Goal: Task Accomplishment & Management: Manage account settings

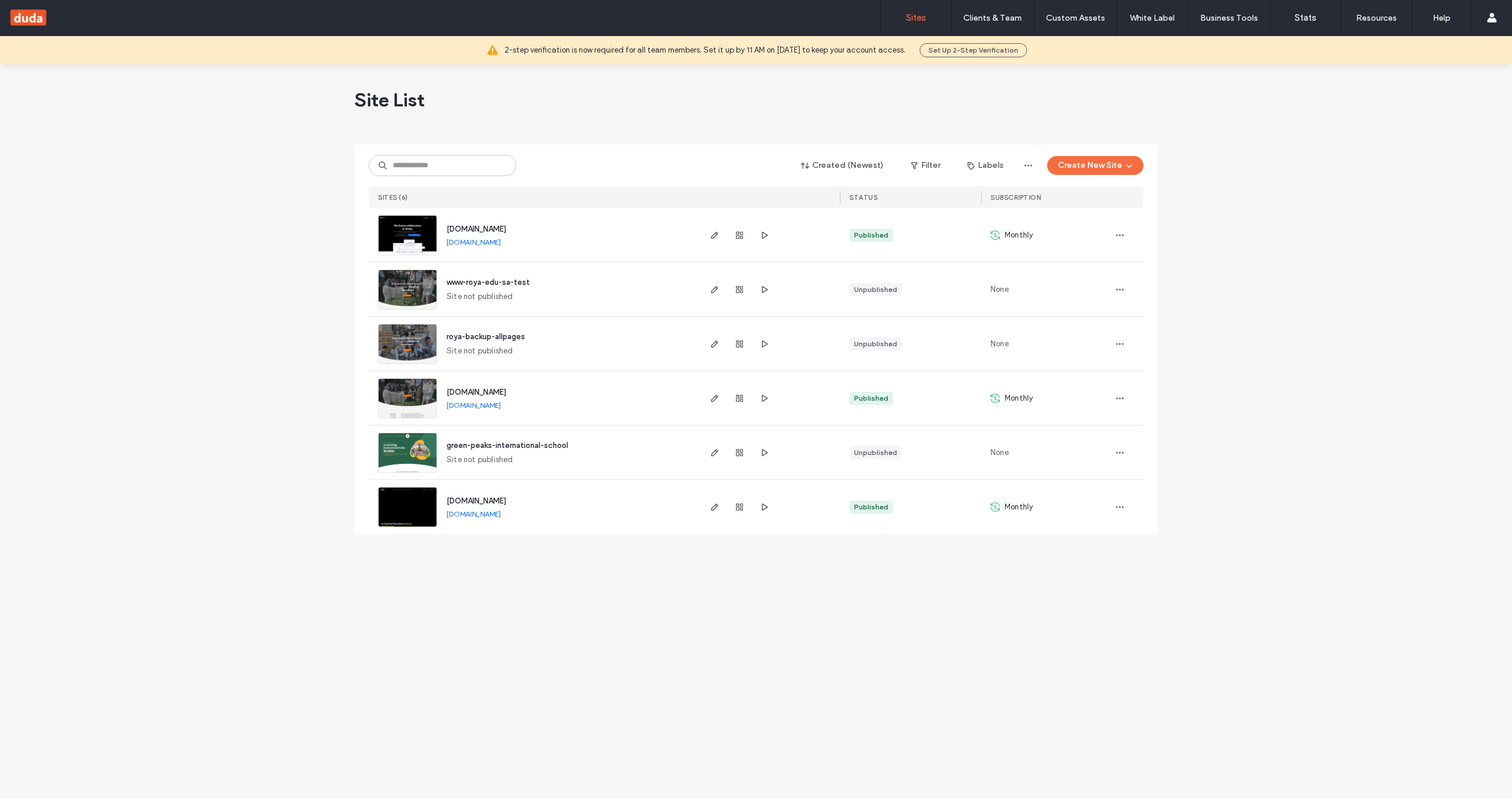
click at [496, 226] on span "[DOMAIN_NAME]" at bounding box center [476, 229] width 60 height 9
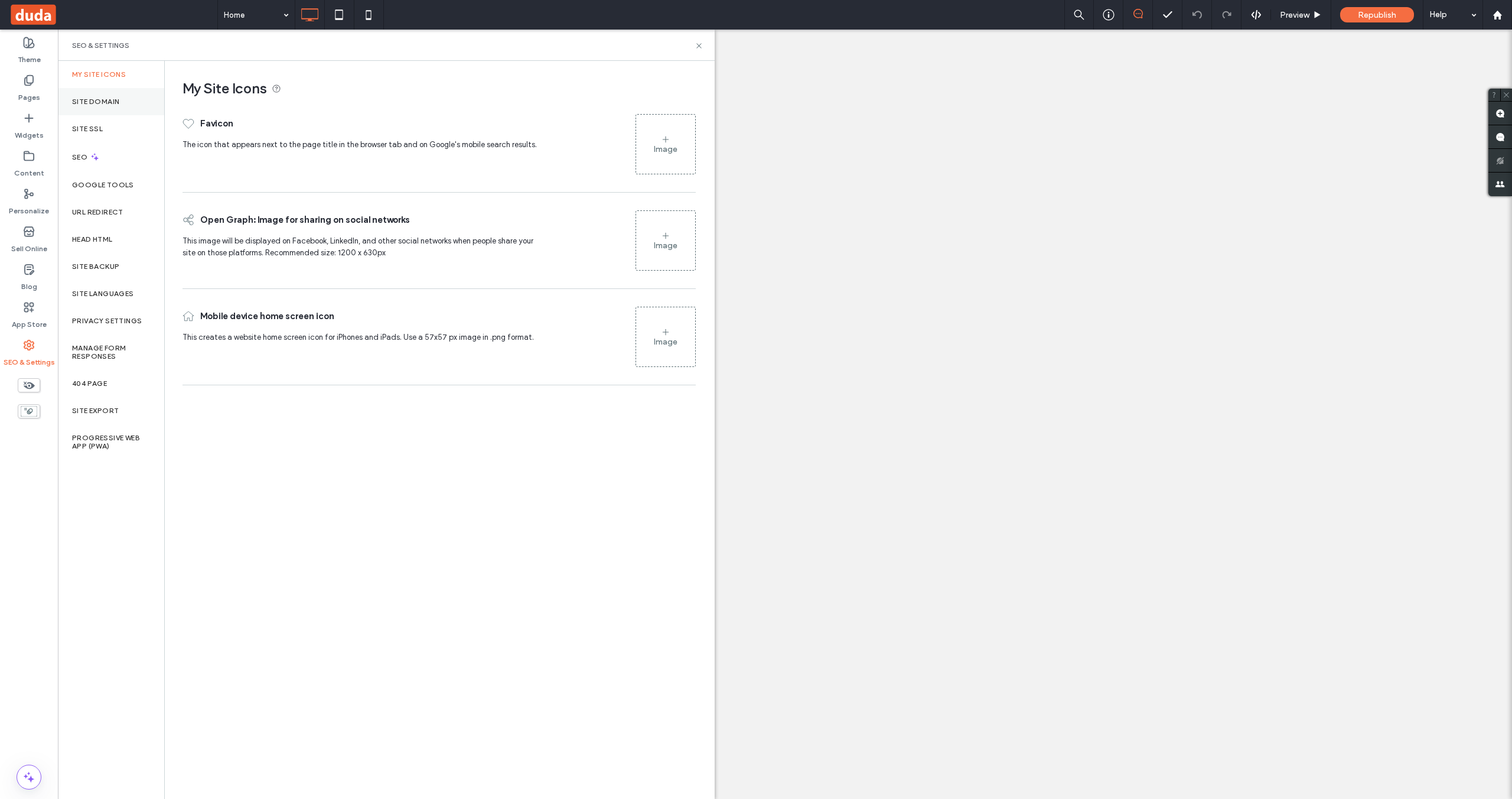
click at [120, 101] on div "Site Domain" at bounding box center [111, 101] width 106 height 27
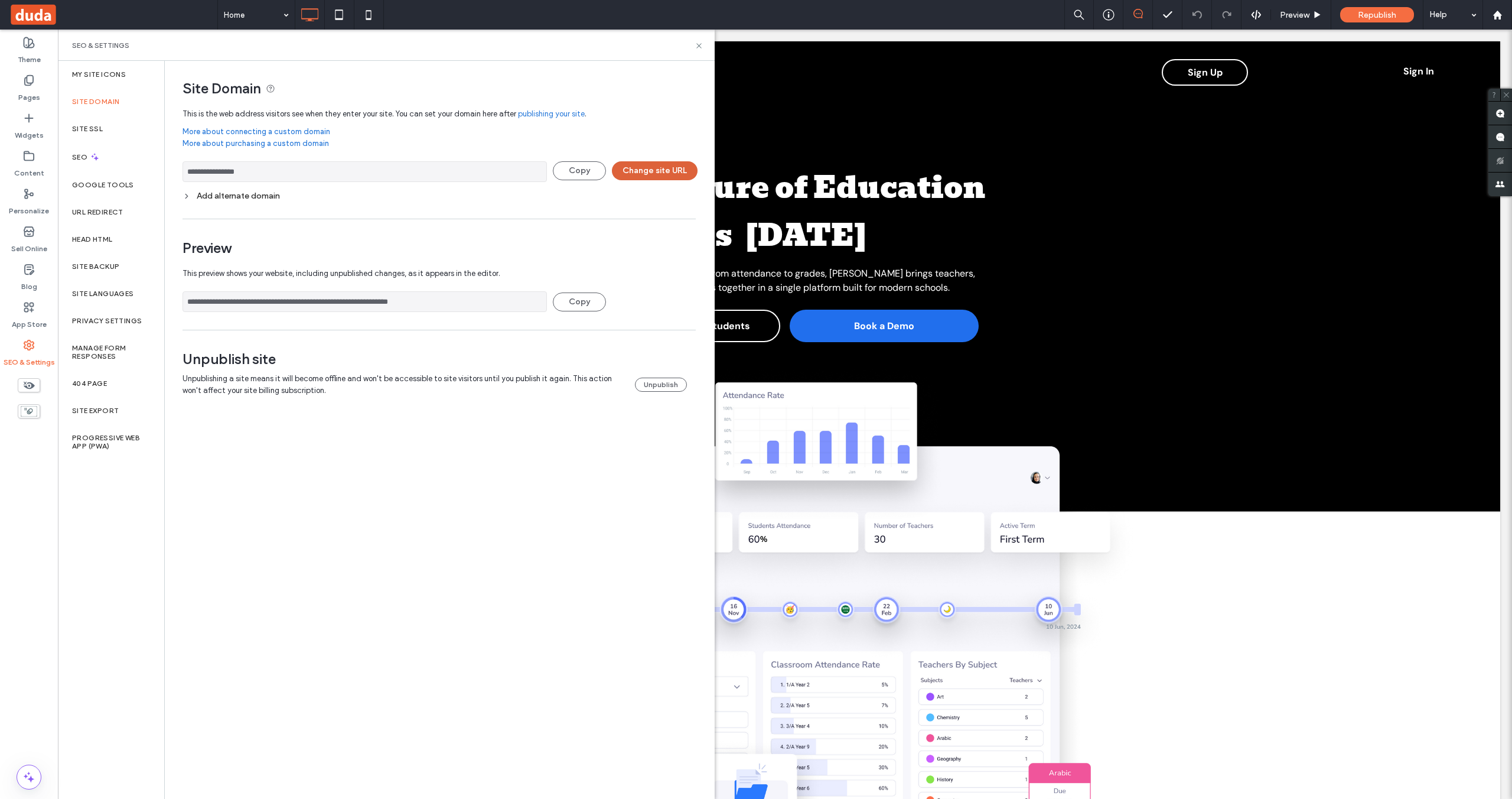
click at [651, 167] on button "Change site URL" at bounding box center [655, 171] width 86 height 19
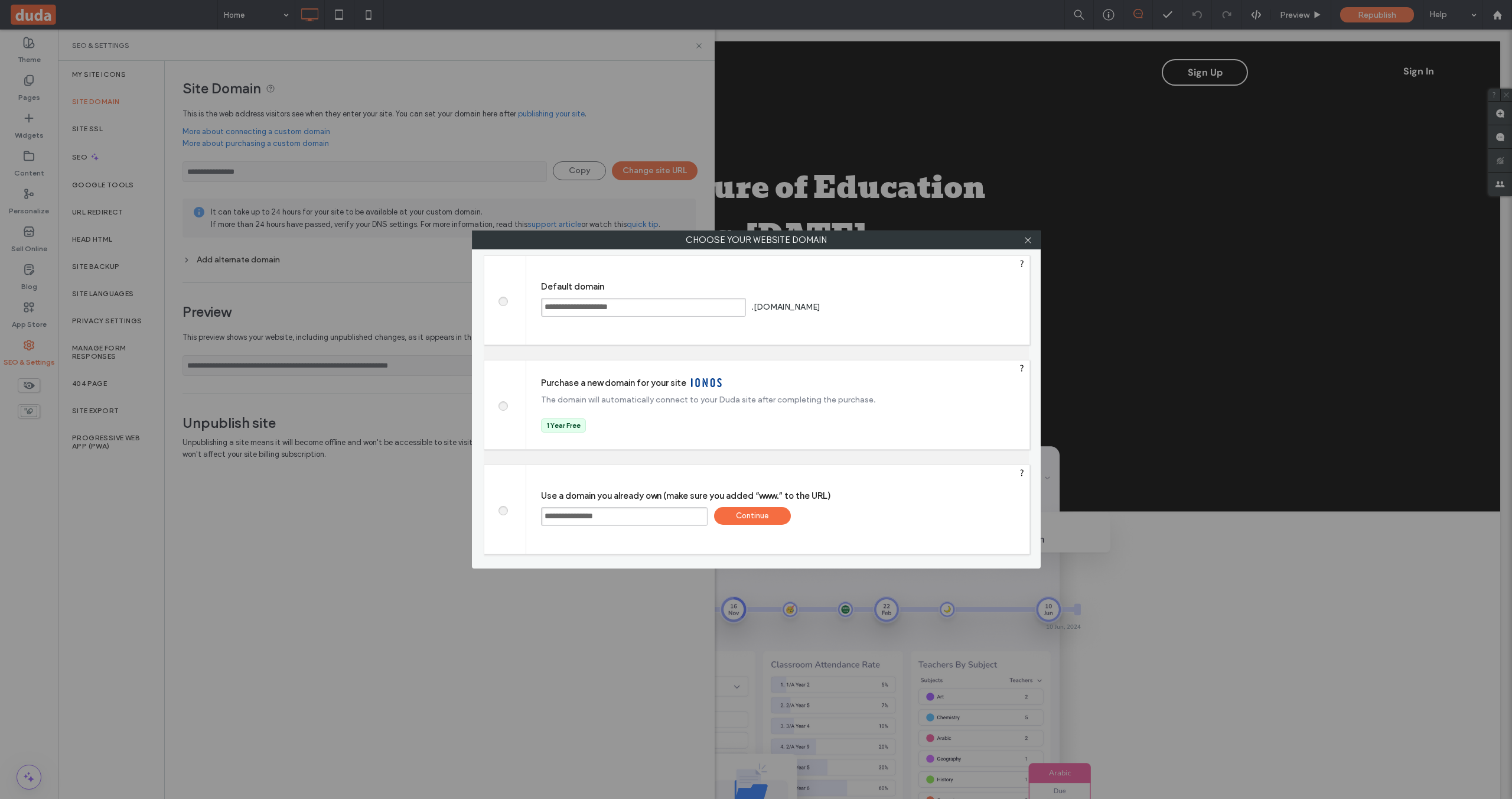
click at [759, 513] on div "Continue" at bounding box center [753, 516] width 77 height 18
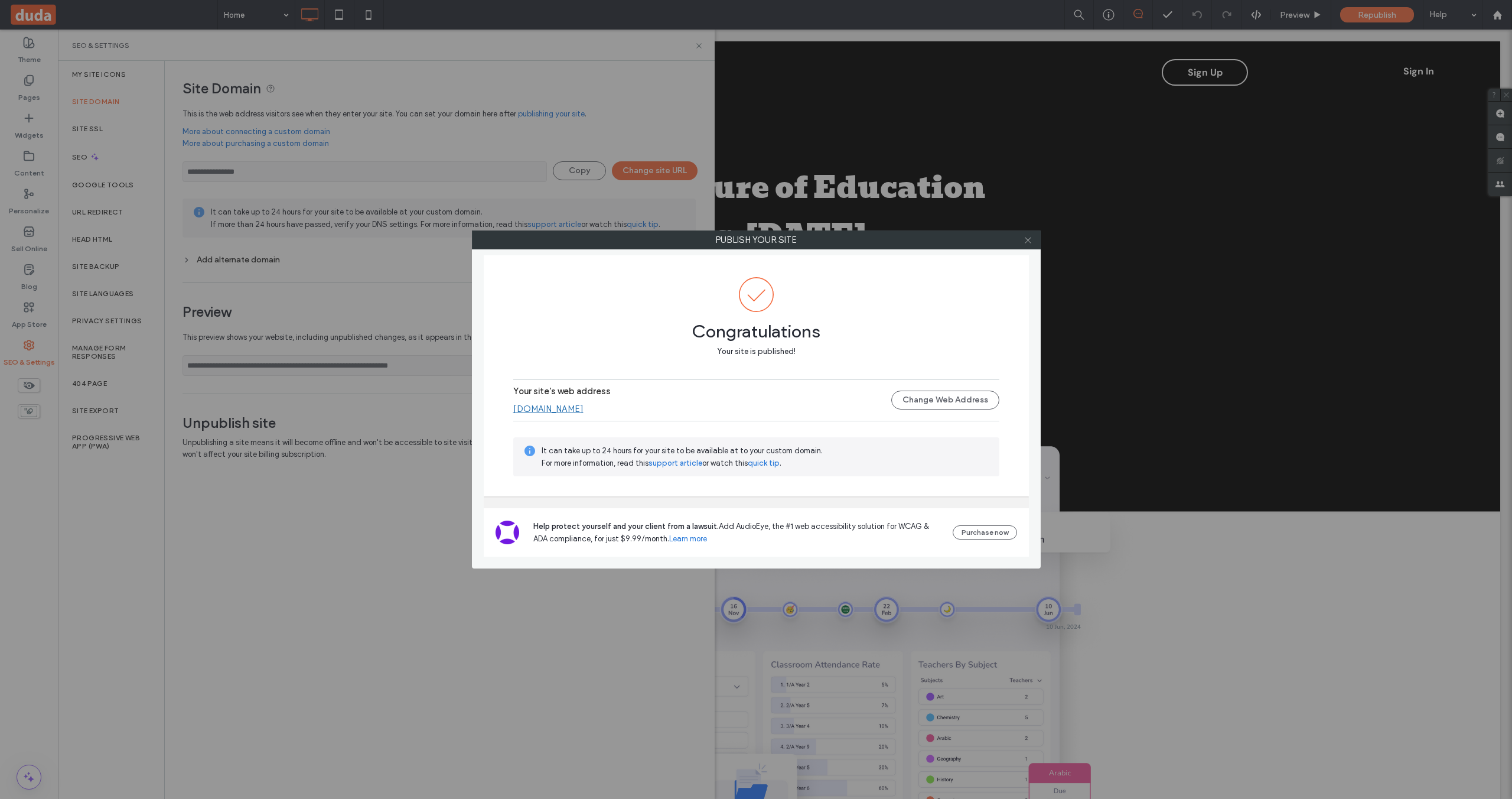
click at [1027, 240] on icon at bounding box center [1028, 240] width 9 height 9
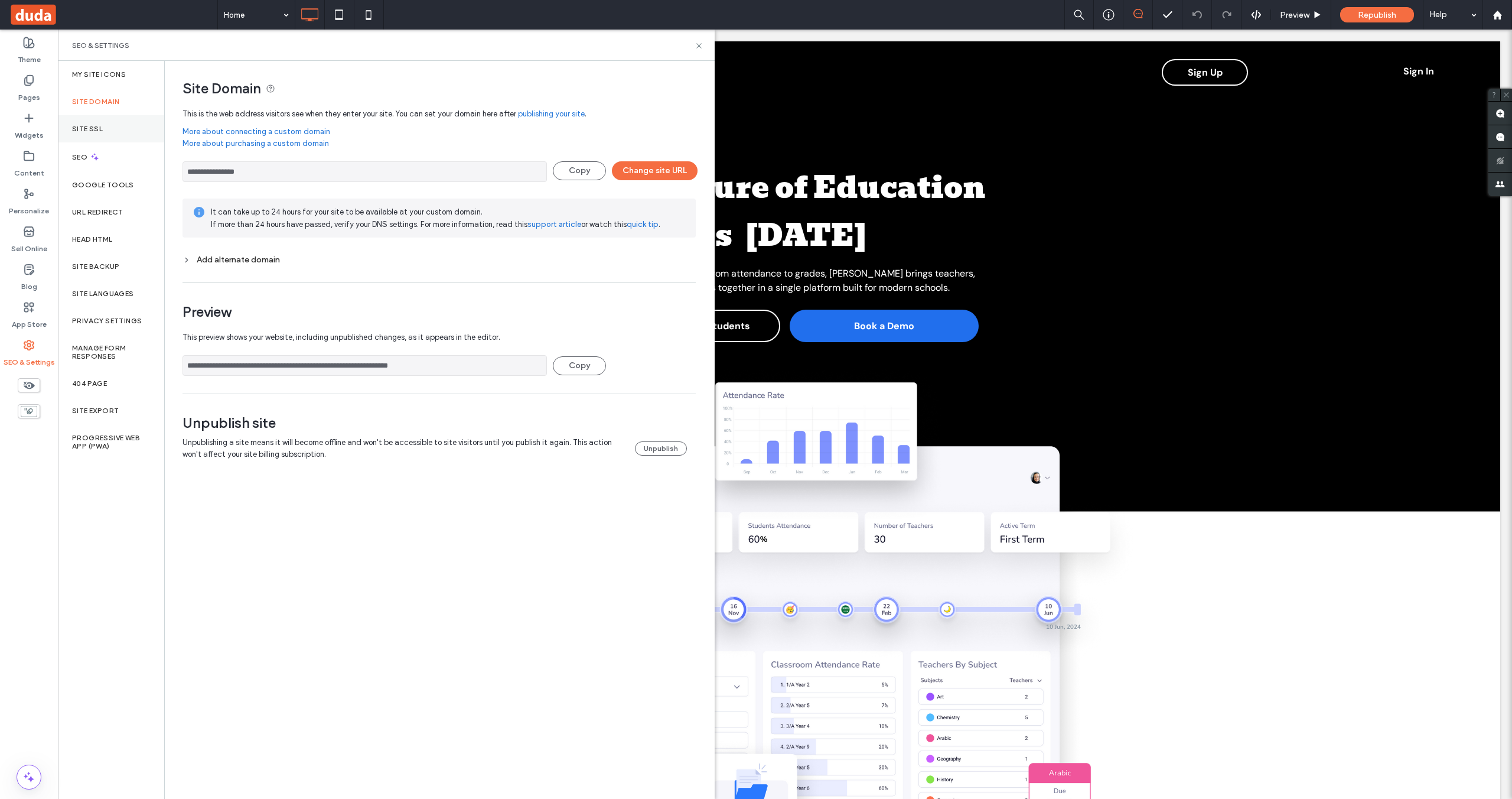
click at [114, 134] on div "Site SSL" at bounding box center [111, 128] width 106 height 27
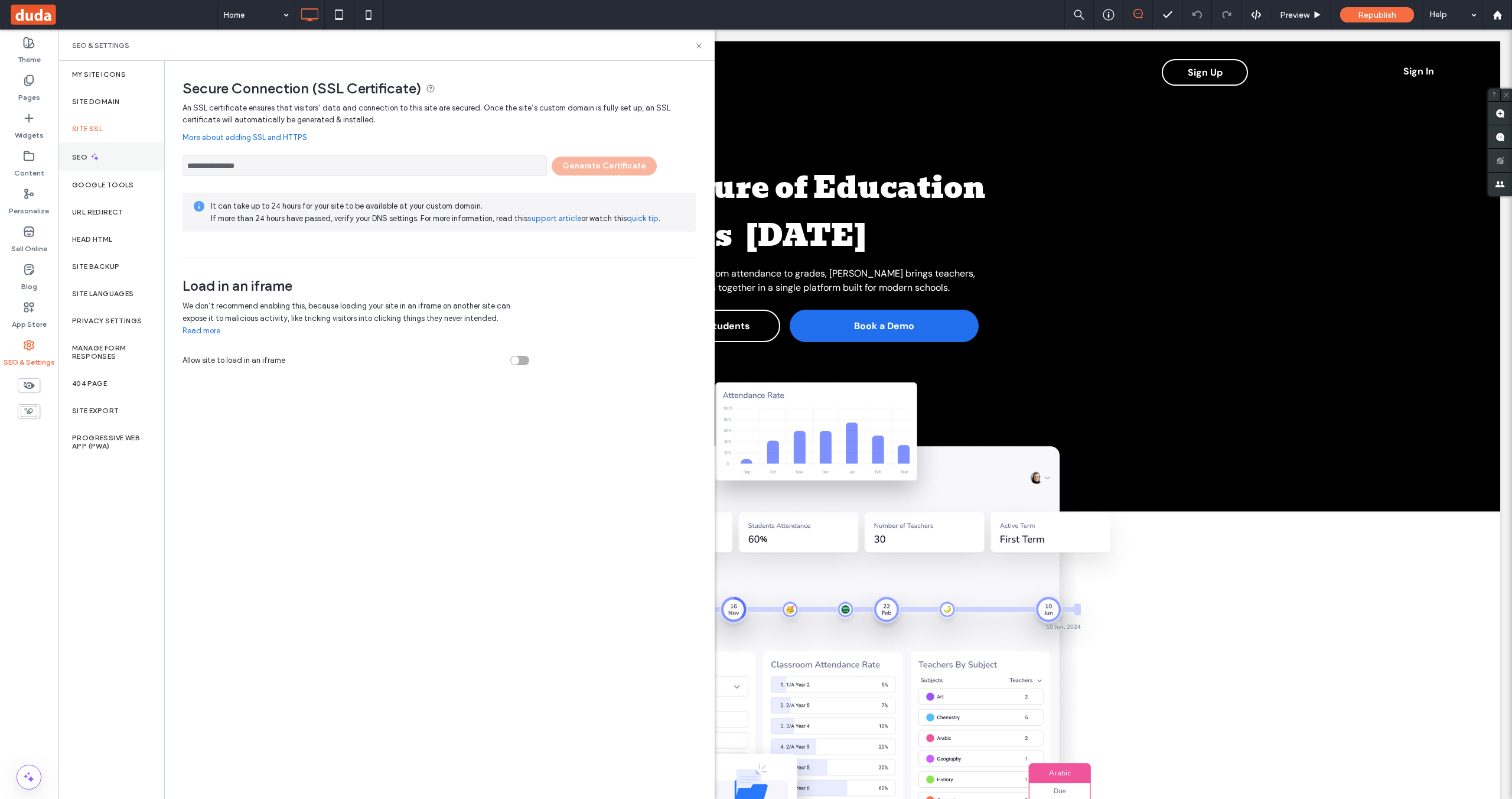
click at [111, 160] on div "SEO" at bounding box center [111, 157] width 106 height 29
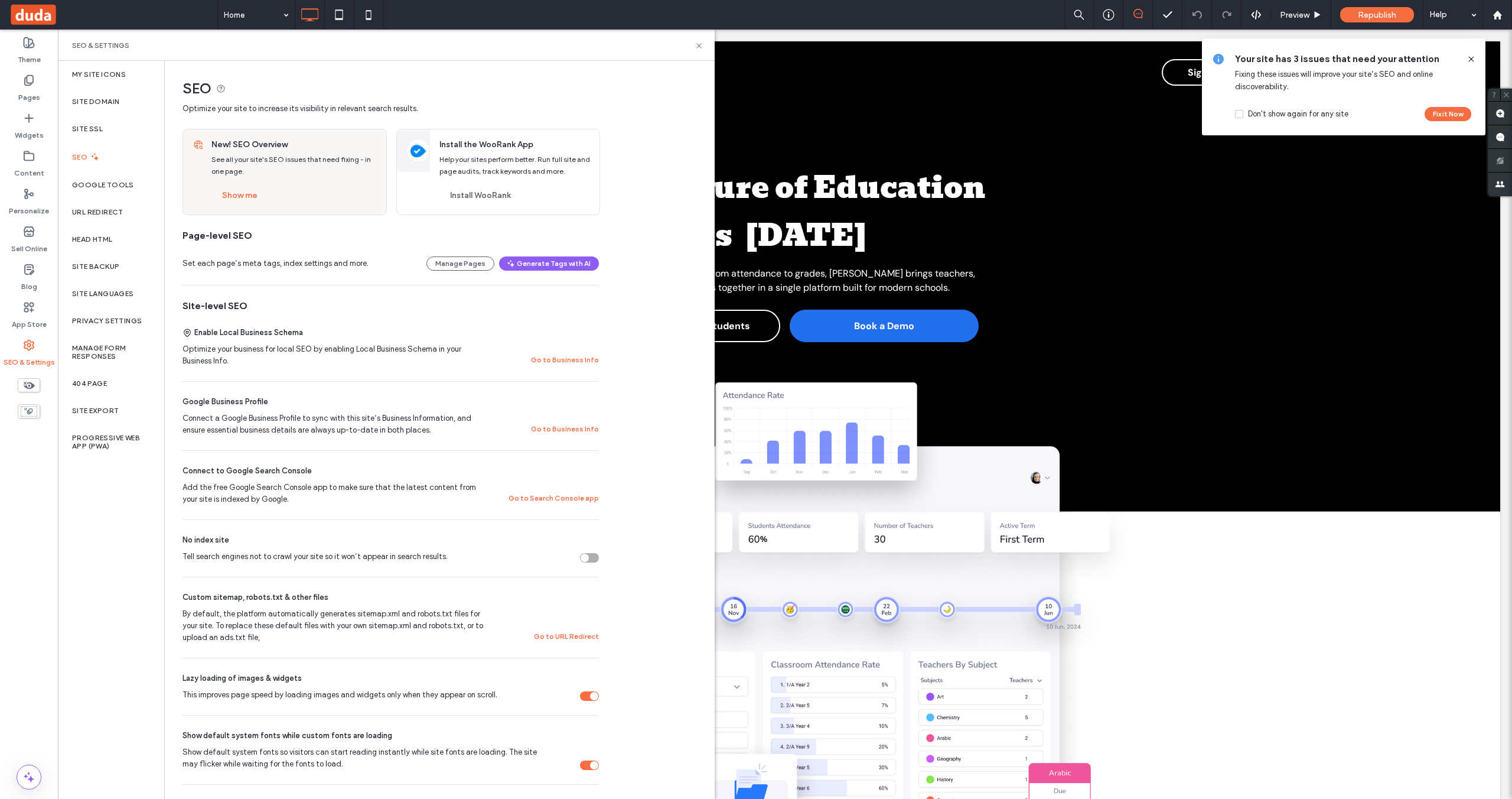
click at [1469, 56] on use at bounding box center [1471, 58] width 5 height 5
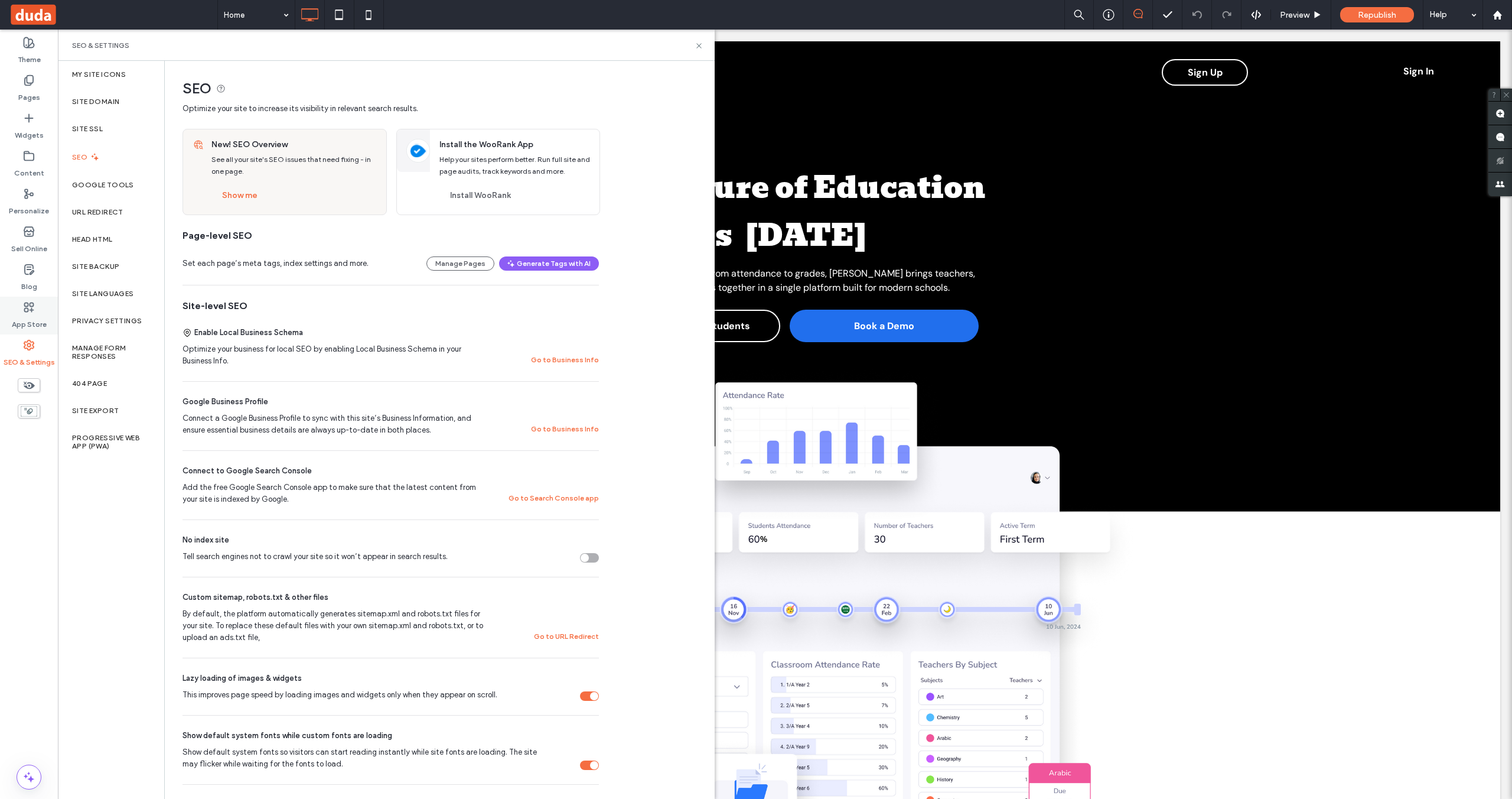
click at [41, 311] on div "App Store" at bounding box center [28, 315] width 58 height 38
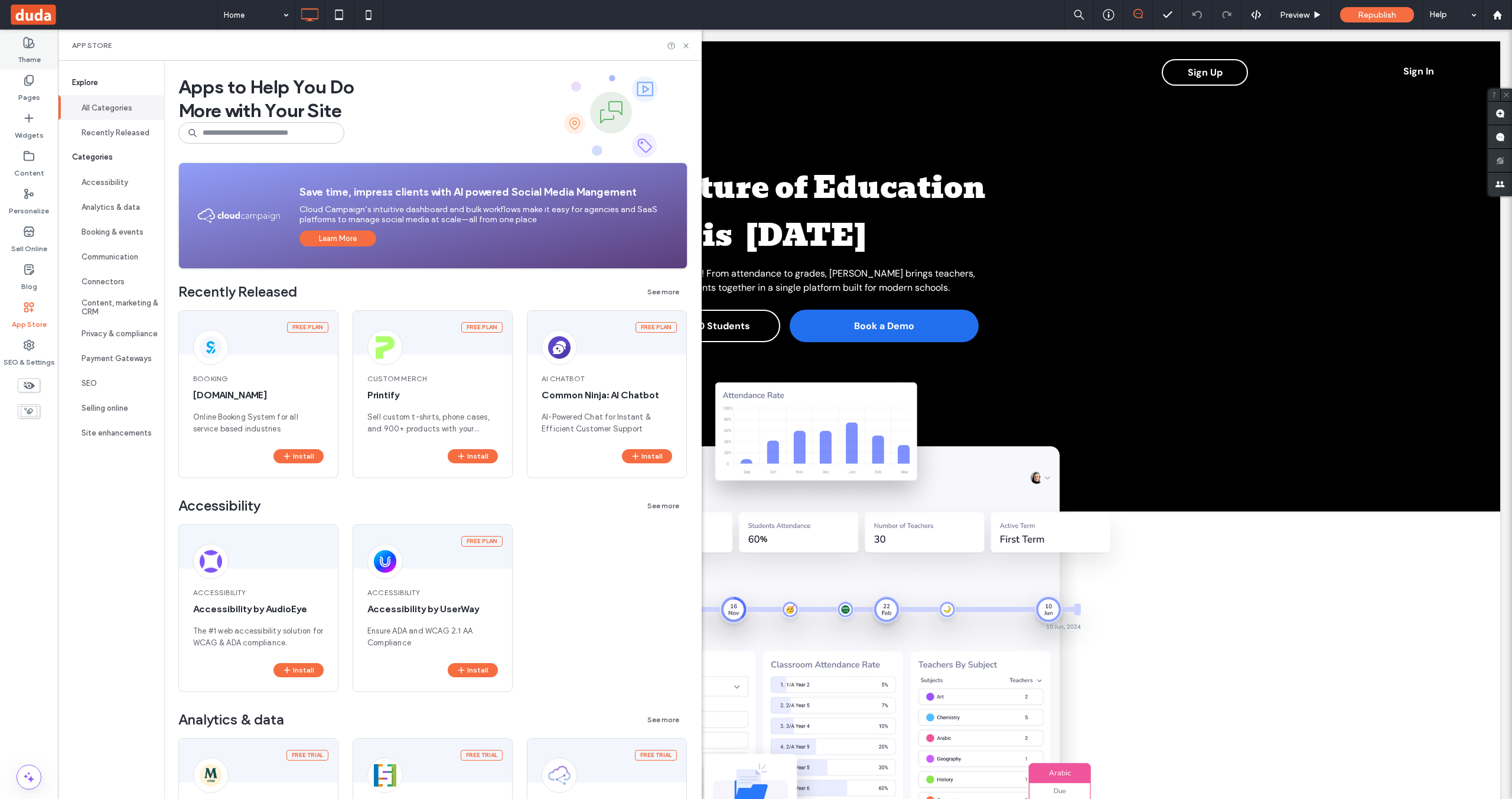
click at [37, 58] on label "Theme" at bounding box center [29, 57] width 23 height 17
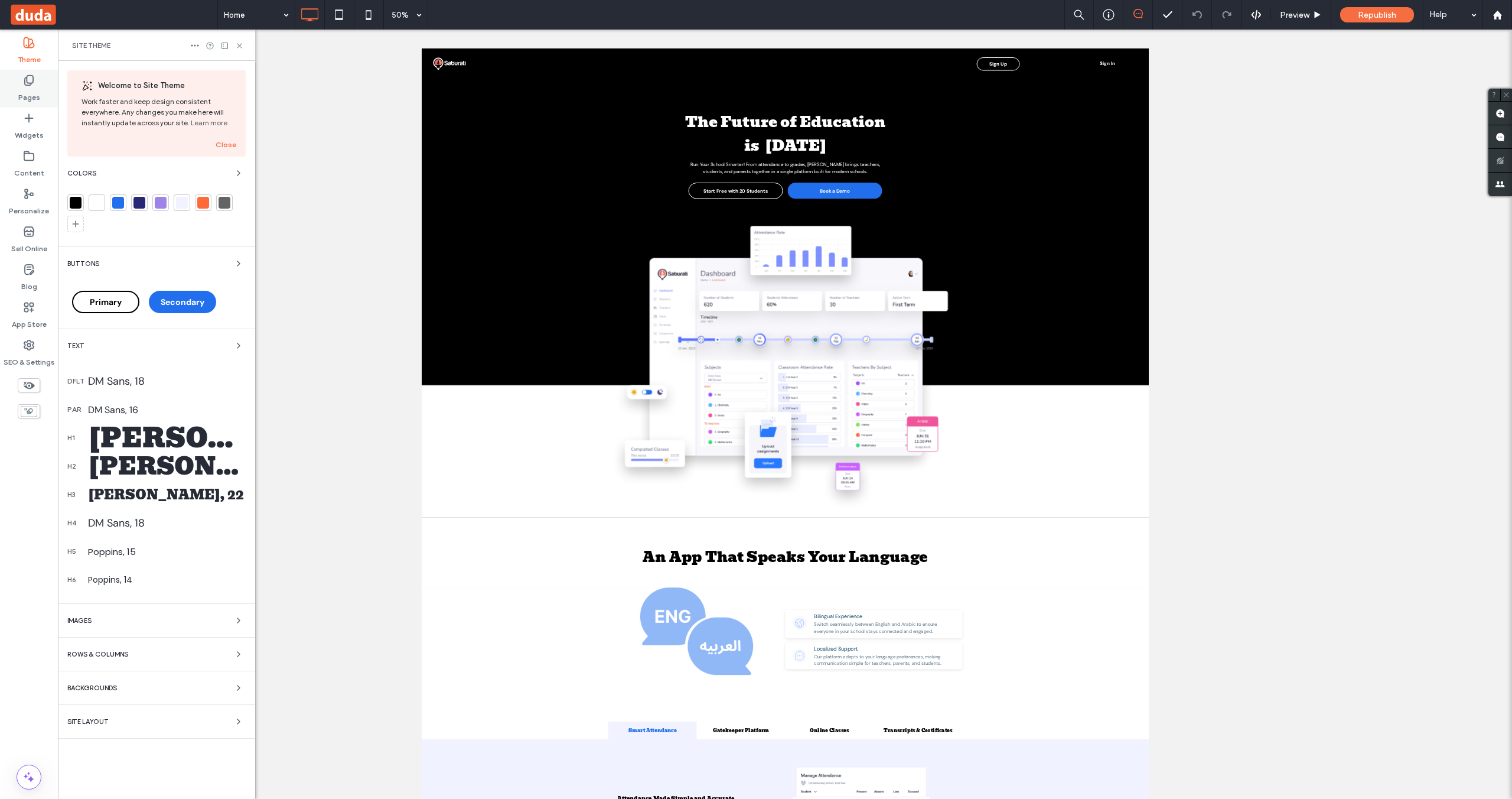
click at [27, 88] on label "Pages" at bounding box center [29, 94] width 22 height 17
